Goal: Find specific page/section: Find specific page/section

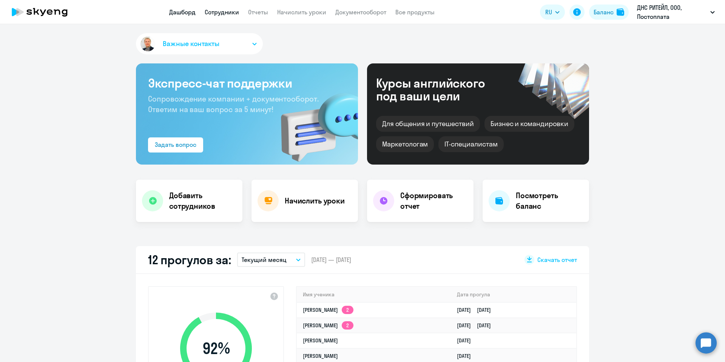
click at [222, 11] on link "Сотрудники" at bounding box center [222, 12] width 34 height 8
select select "30"
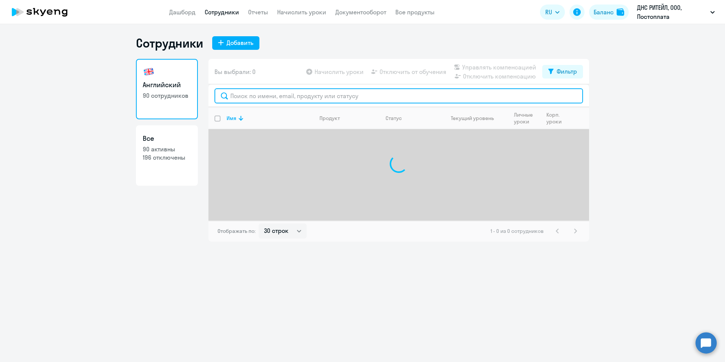
click at [279, 93] on input "text" at bounding box center [399, 95] width 369 height 15
type input "[PERSON_NAME]"
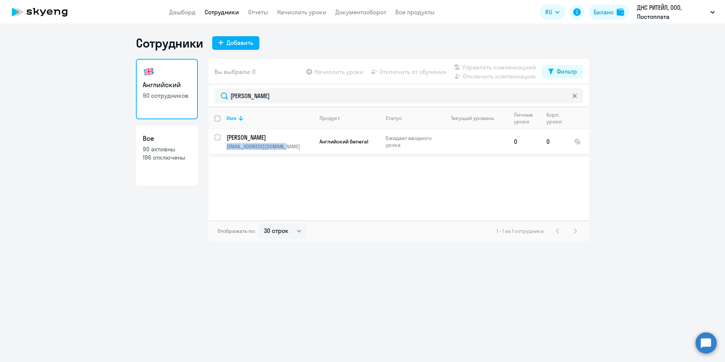
drag, startPoint x: 284, startPoint y: 145, endPoint x: 222, endPoint y: 149, distance: 61.3
click at [222, 149] on td "[PERSON_NAME] [PERSON_NAME][EMAIL_ADDRESS][DOMAIN_NAME]" at bounding box center [267, 141] width 93 height 25
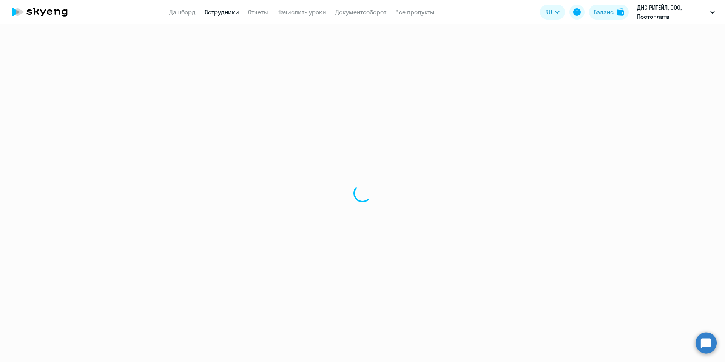
select select "english"
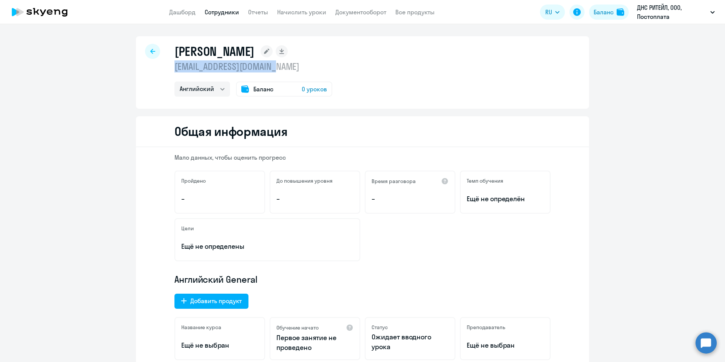
copy p "[EMAIL_ADDRESS][DOMAIN_NAME]"
drag, startPoint x: 278, startPoint y: 70, endPoint x: 167, endPoint y: 71, distance: 111.1
click at [167, 71] on div "[PERSON_NAME] [EMAIL_ADDRESS][DOMAIN_NAME] Английский Баланс 0 уроков" at bounding box center [362, 72] width 453 height 73
click at [153, 53] on div at bounding box center [152, 51] width 15 height 15
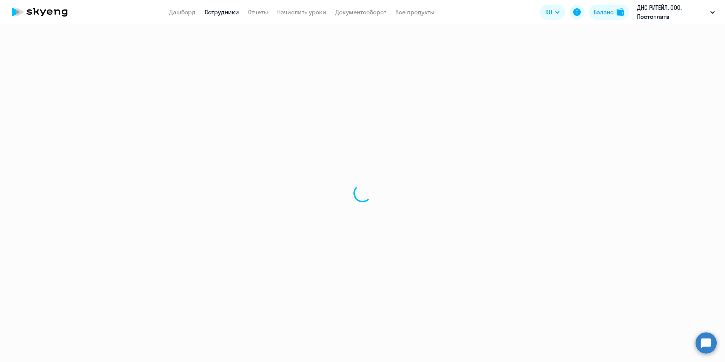
select select "30"
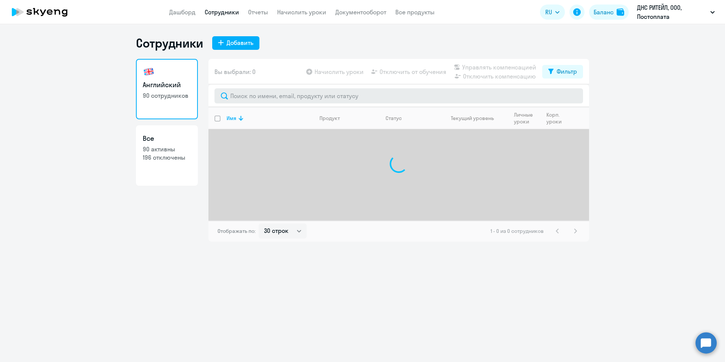
click at [257, 88] on div at bounding box center [399, 96] width 381 height 23
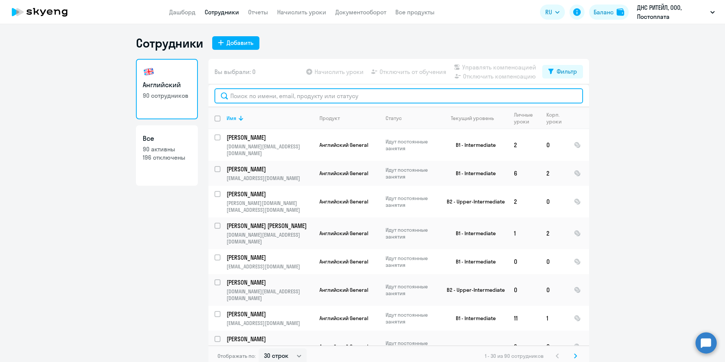
click at [261, 99] on input "text" at bounding box center [399, 95] width 369 height 15
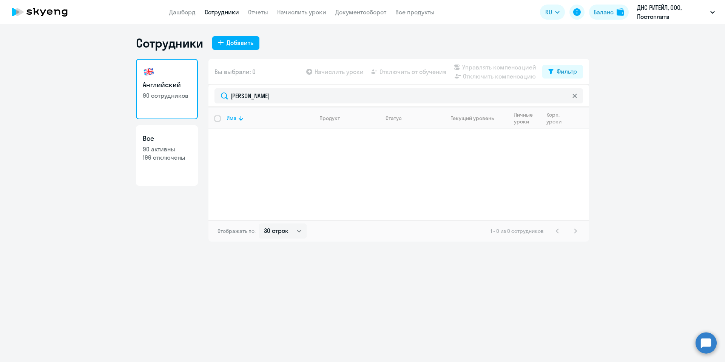
click at [137, 233] on div "Английский 90 сотрудников Все 90 активны 196 отключены" at bounding box center [167, 150] width 62 height 183
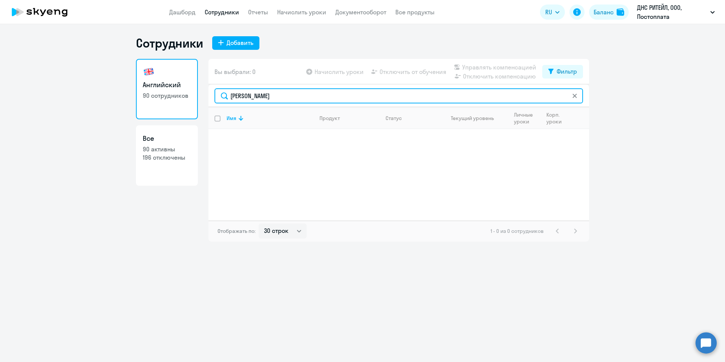
click at [271, 95] on input "[PERSON_NAME]" at bounding box center [399, 95] width 369 height 15
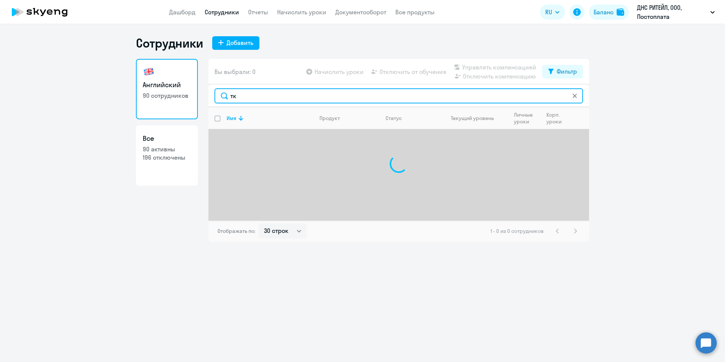
type input "т"
type input "[PERSON_NAME]"
